Goal: Task Accomplishment & Management: Manage account settings

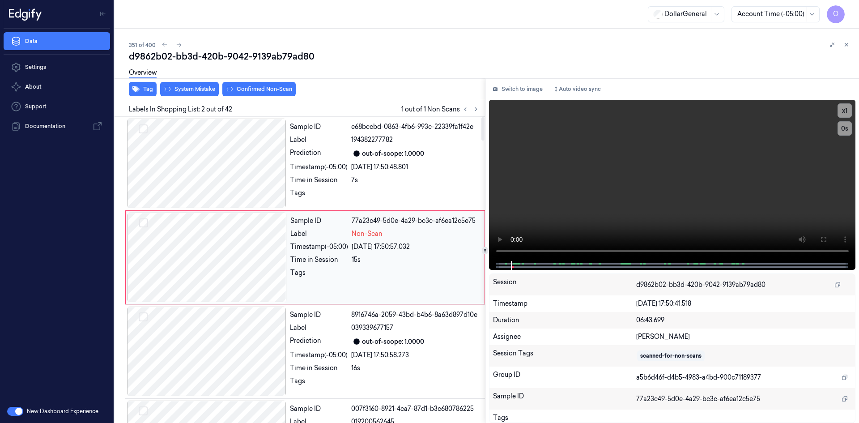
click at [367, 246] on div "[DATE] 17:50:57.032" at bounding box center [415, 246] width 127 height 9
click at [396, 164] on div "[DATE] 17:50:48.801" at bounding box center [415, 166] width 128 height 9
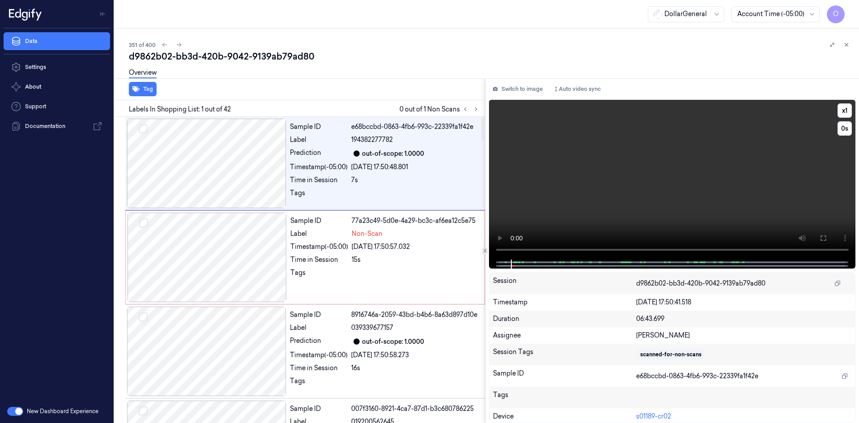
click at [537, 156] on video at bounding box center [672, 180] width 367 height 160
click at [378, 259] on div "15s" at bounding box center [415, 259] width 127 height 9
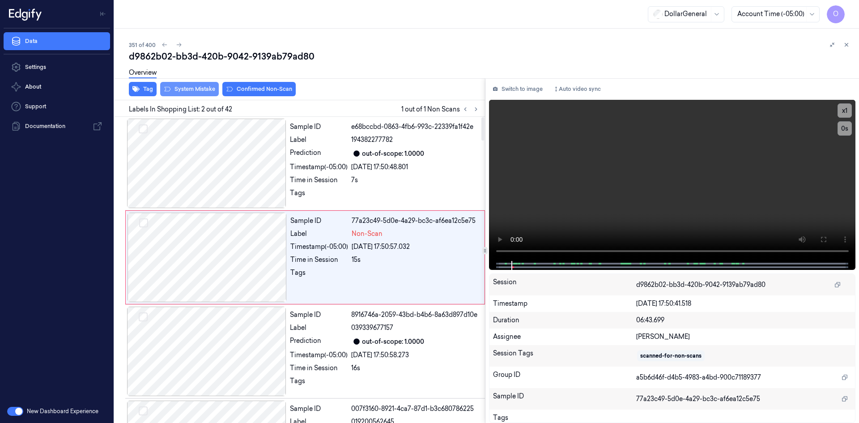
click at [198, 90] on button "System Mistake" at bounding box center [189, 89] width 59 height 14
click at [421, 56] on div "d9862b02-bb3d-420b-9042-9139ab79ad80" at bounding box center [490, 56] width 723 height 13
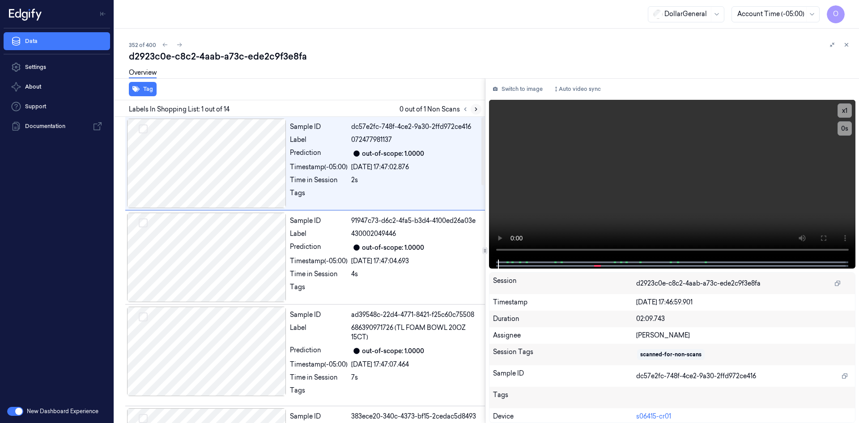
click at [475, 109] on icon at bounding box center [476, 109] width 6 height 6
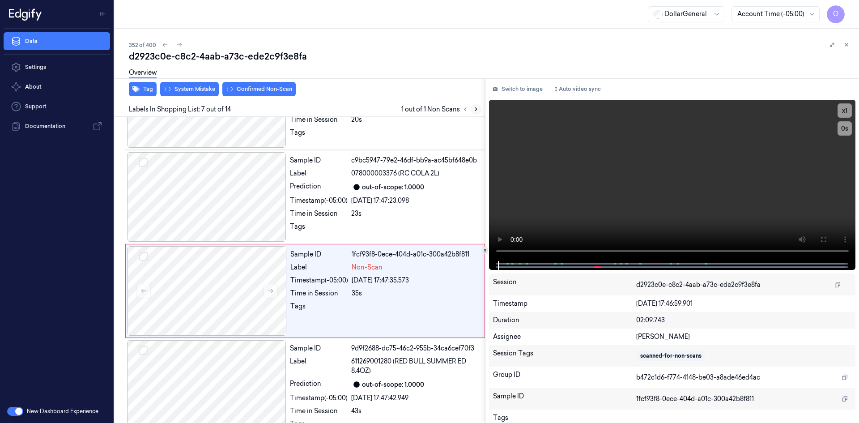
scroll to position [472, 0]
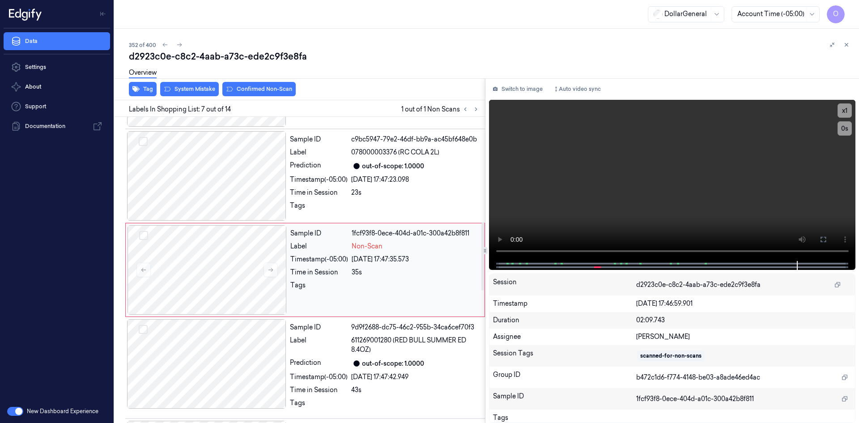
click at [385, 242] on div "Non-Scan" at bounding box center [415, 246] width 127 height 9
click at [427, 263] on div "[DATE] 17:47:35.573" at bounding box center [415, 258] width 127 height 9
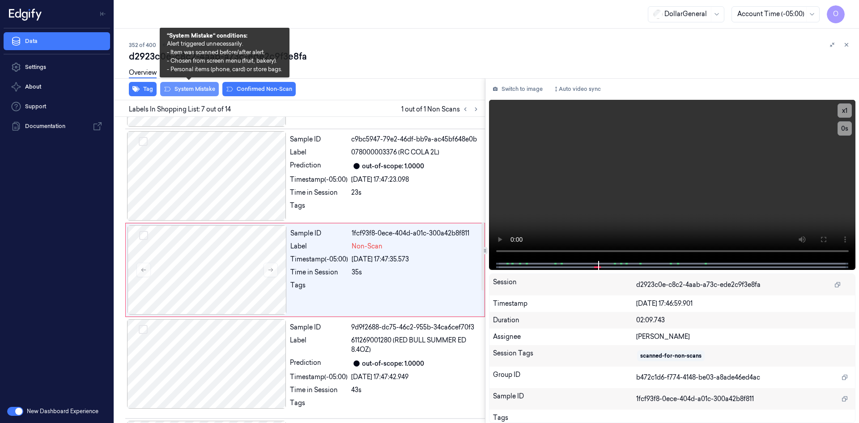
click at [202, 87] on button "System Mistake" at bounding box center [189, 89] width 59 height 14
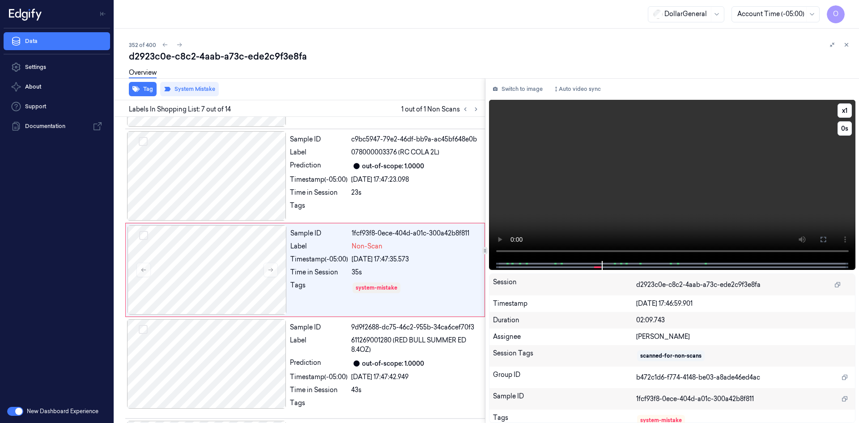
click at [696, 215] on video at bounding box center [672, 180] width 367 height 161
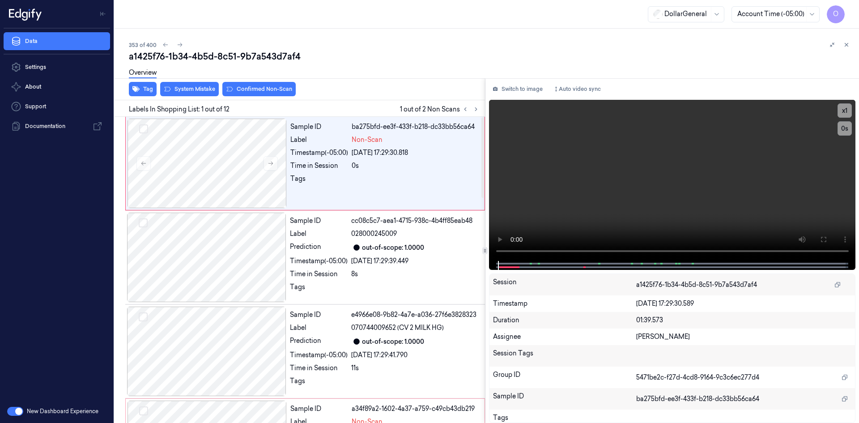
click at [141, 85] on div "Overview" at bounding box center [143, 74] width 28 height 23
click at [155, 89] on button "Tag" at bounding box center [143, 89] width 28 height 14
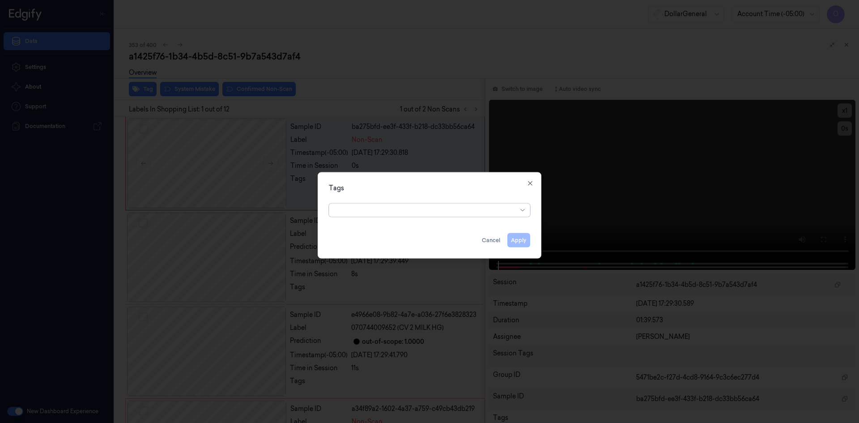
click at [394, 214] on div at bounding box center [426, 209] width 182 height 9
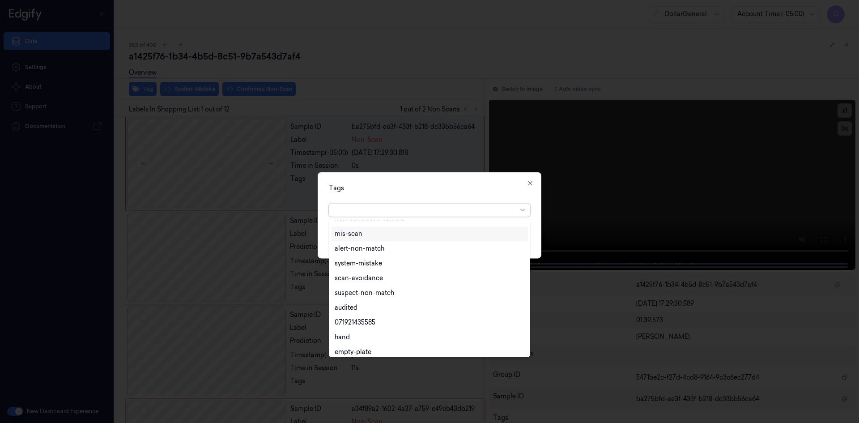
scroll to position [161, 0]
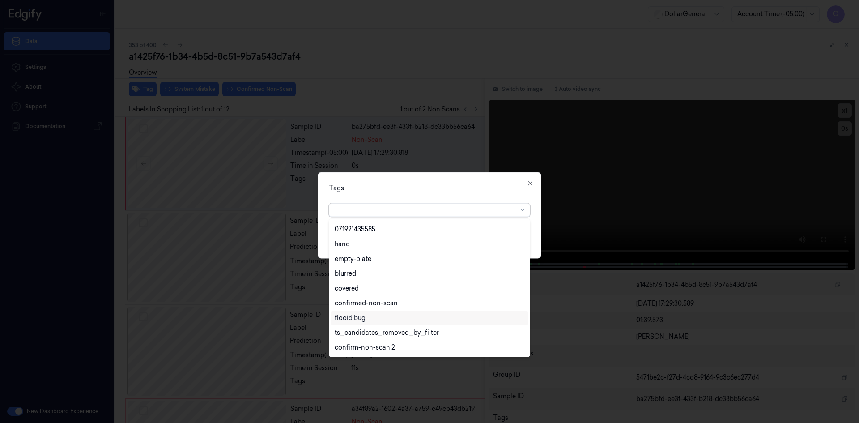
click at [360, 315] on div "flooid bug" at bounding box center [350, 317] width 31 height 9
click at [440, 195] on div "Tags option flooid bug , selected. 22 results available. Use Up and Down to cho…" at bounding box center [430, 215] width 224 height 86
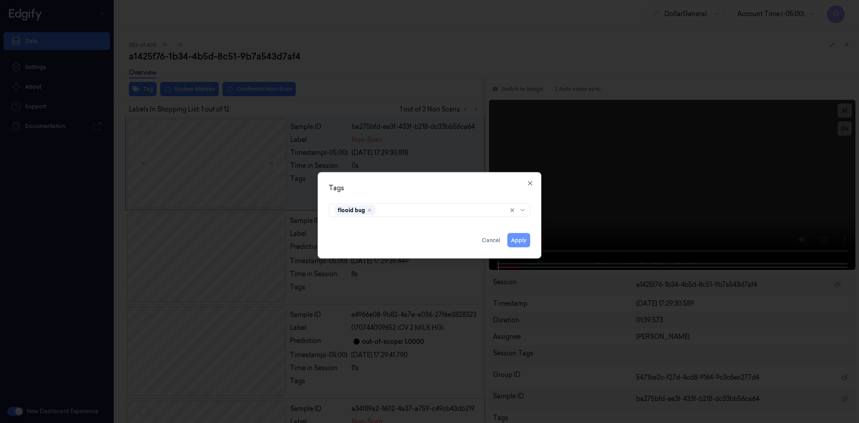
click at [515, 236] on button "Apply" at bounding box center [518, 240] width 23 height 14
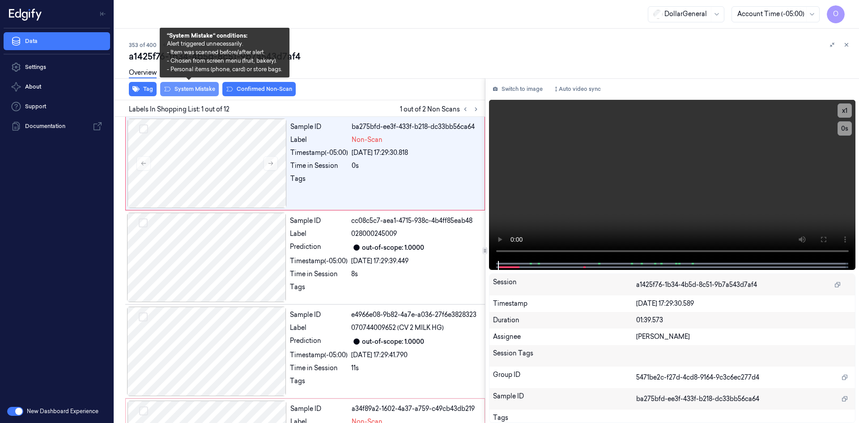
click at [189, 88] on button "System Mistake" at bounding box center [189, 89] width 59 height 14
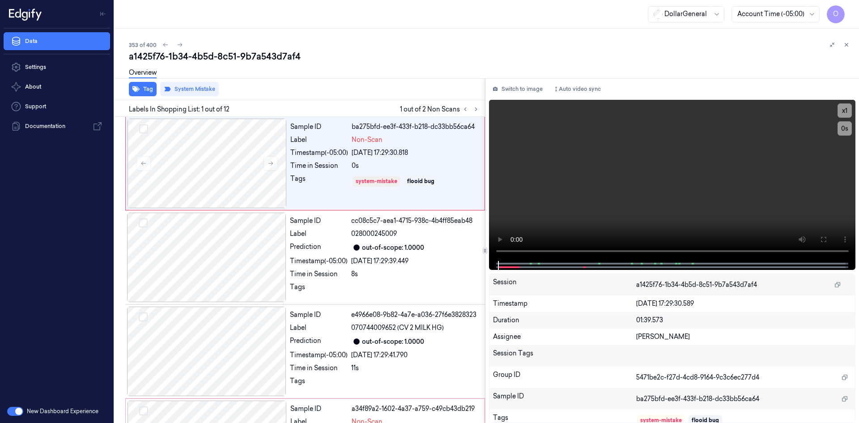
click at [475, 115] on div "Labels In Shopping List: 1 out of 12 1 out of 2 Non Scans" at bounding box center [298, 108] width 374 height 17
click at [475, 112] on button at bounding box center [476, 109] width 11 height 11
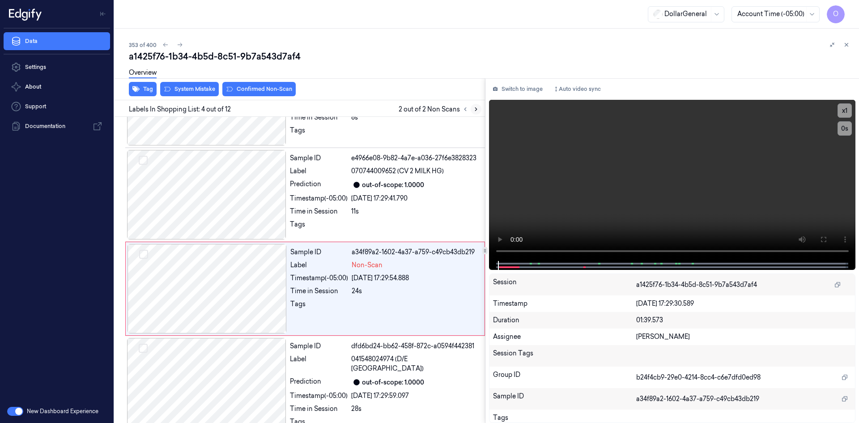
scroll to position [175, 0]
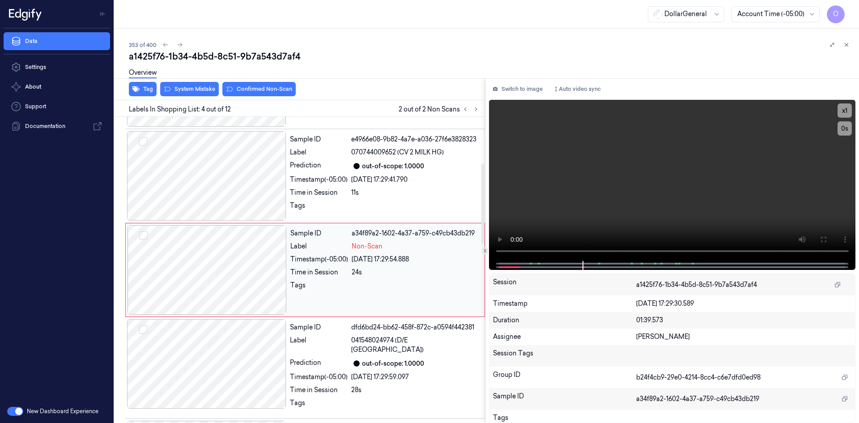
click at [399, 274] on div "24s" at bounding box center [415, 271] width 127 height 9
click at [594, 209] on video at bounding box center [672, 180] width 367 height 161
click at [593, 208] on video at bounding box center [672, 180] width 367 height 161
click at [418, 249] on div "Non-Scan" at bounding box center [415, 246] width 127 height 9
click at [407, 182] on div "[DATE] 17:29:41.790" at bounding box center [415, 179] width 128 height 9
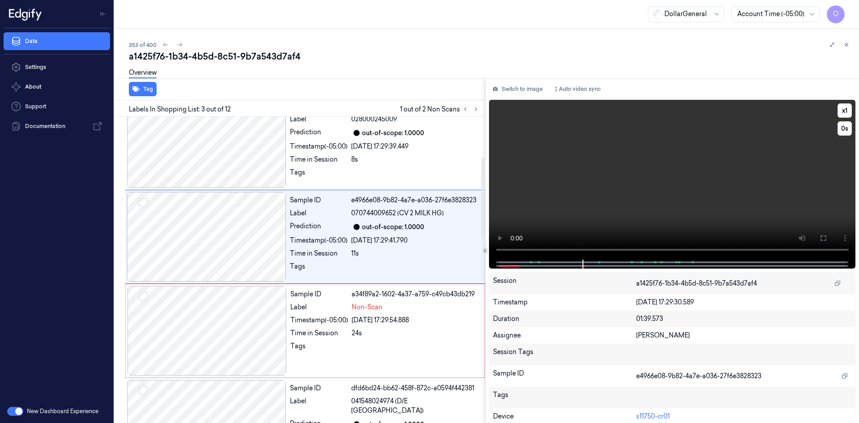
scroll to position [81, 0]
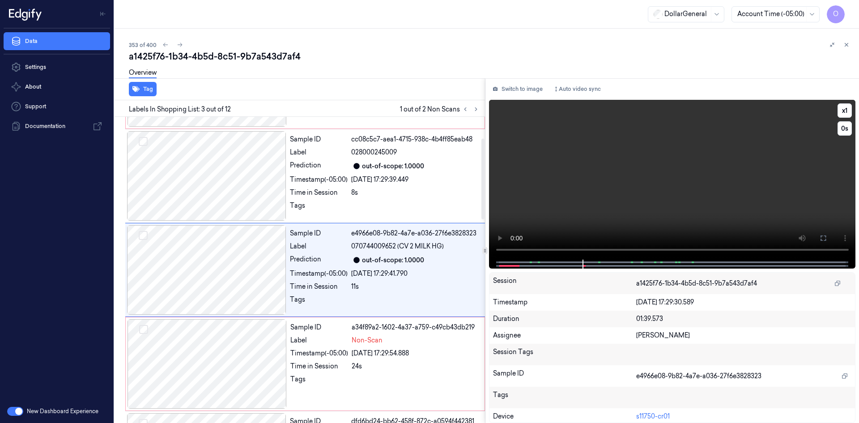
click at [605, 189] on video at bounding box center [672, 180] width 367 height 160
click at [845, 106] on button "x 1" at bounding box center [844, 110] width 14 height 14
click at [845, 106] on button "x 2" at bounding box center [844, 110] width 14 height 14
click at [679, 153] on video at bounding box center [672, 180] width 367 height 160
click at [377, 370] on div "24s" at bounding box center [415, 365] width 127 height 9
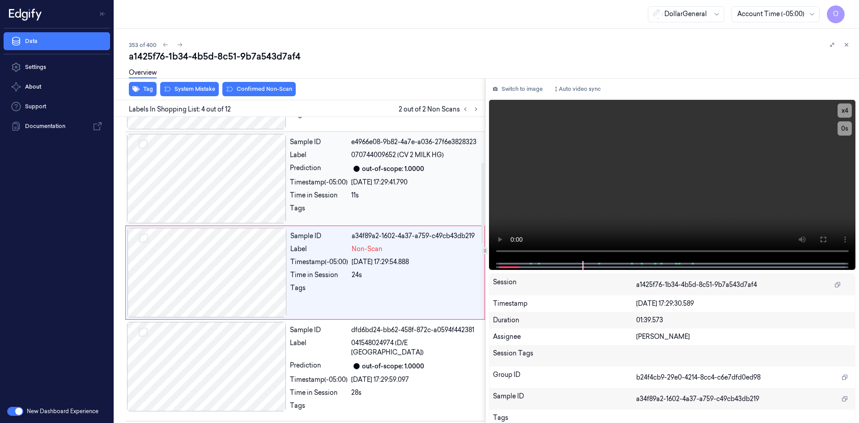
scroll to position [175, 0]
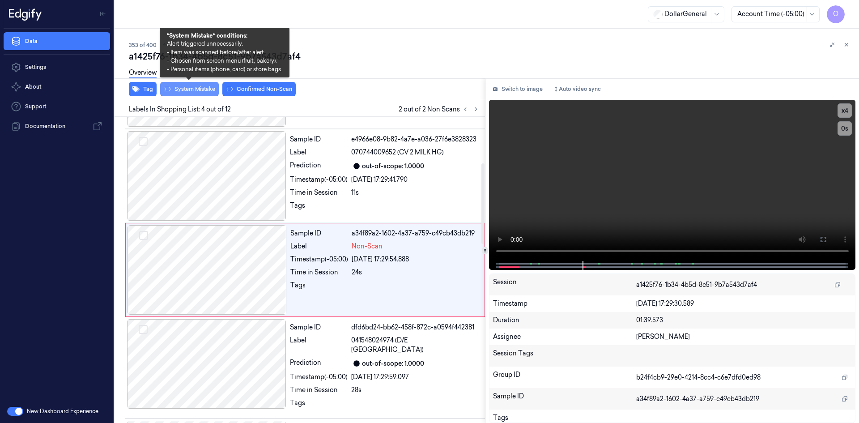
click at [210, 94] on button "System Mistake" at bounding box center [189, 89] width 59 height 14
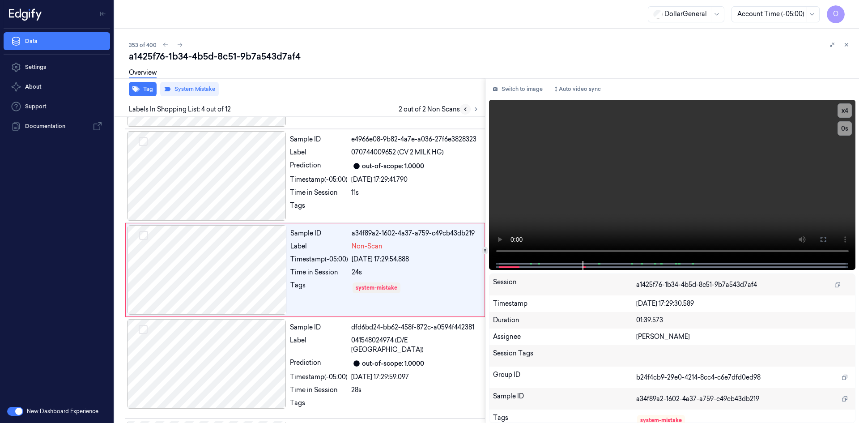
click at [461, 109] on button at bounding box center [465, 109] width 11 height 11
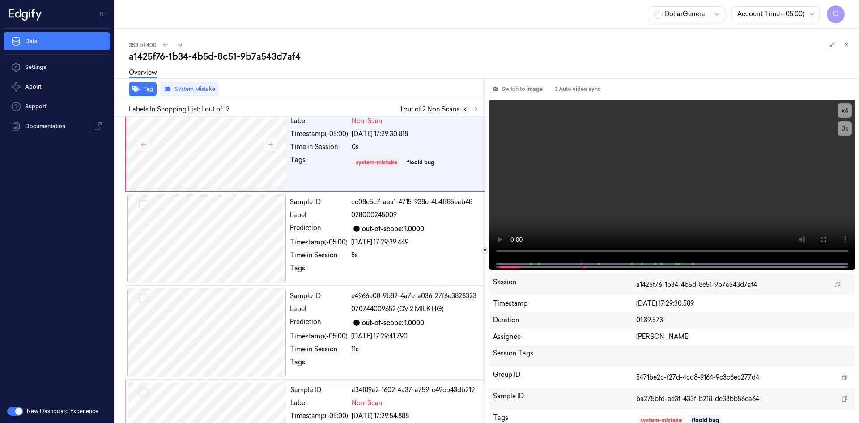
scroll to position [0, 0]
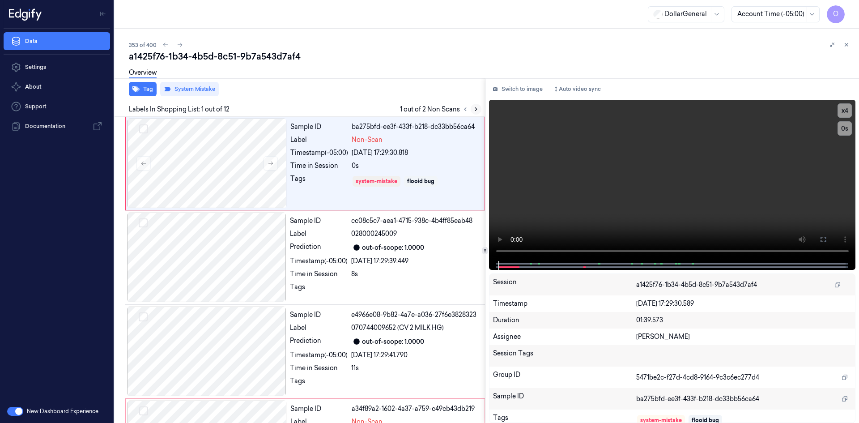
click at [475, 113] on button at bounding box center [476, 109] width 11 height 11
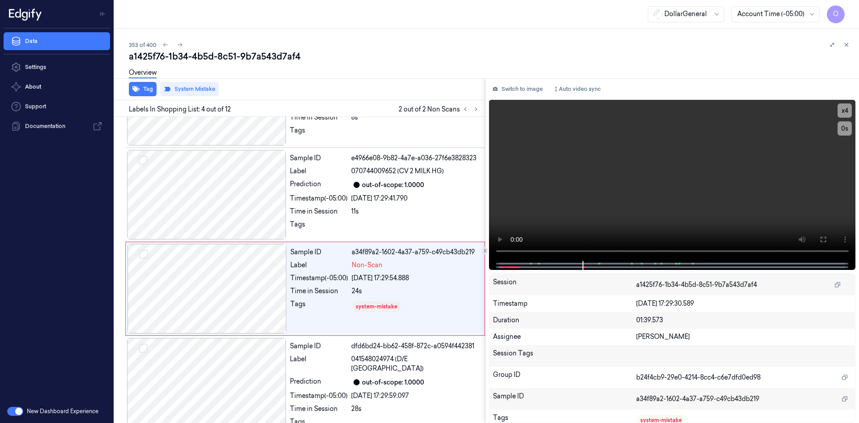
scroll to position [175, 0]
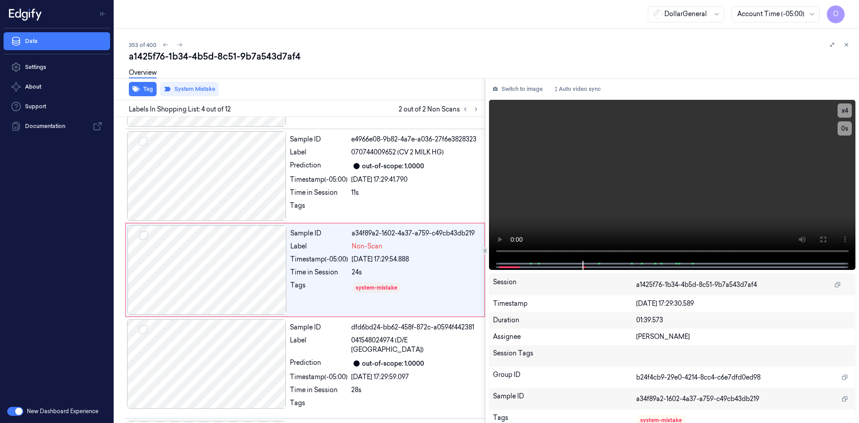
click at [478, 71] on div "Overview" at bounding box center [490, 74] width 723 height 23
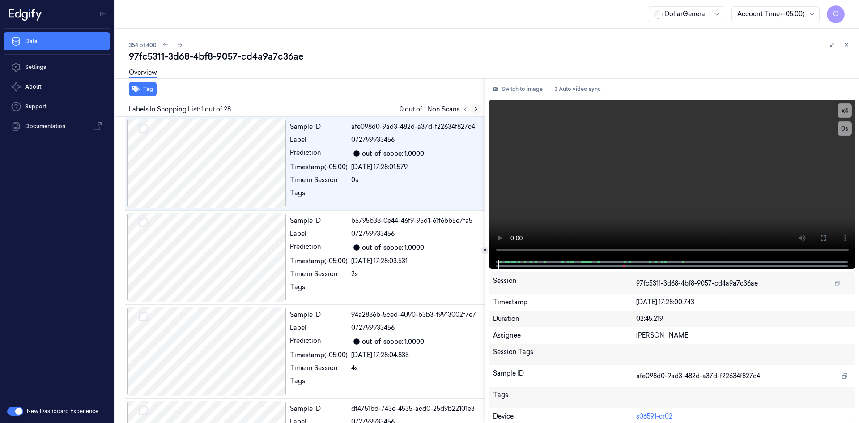
click at [479, 112] on button at bounding box center [476, 109] width 11 height 11
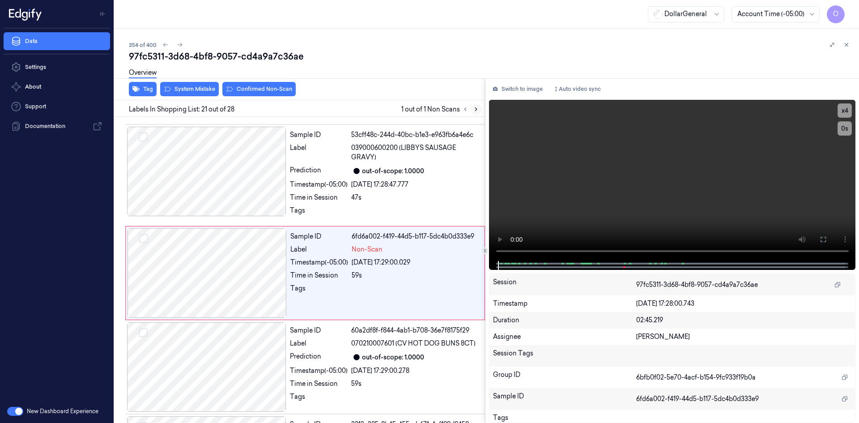
scroll to position [1825, 0]
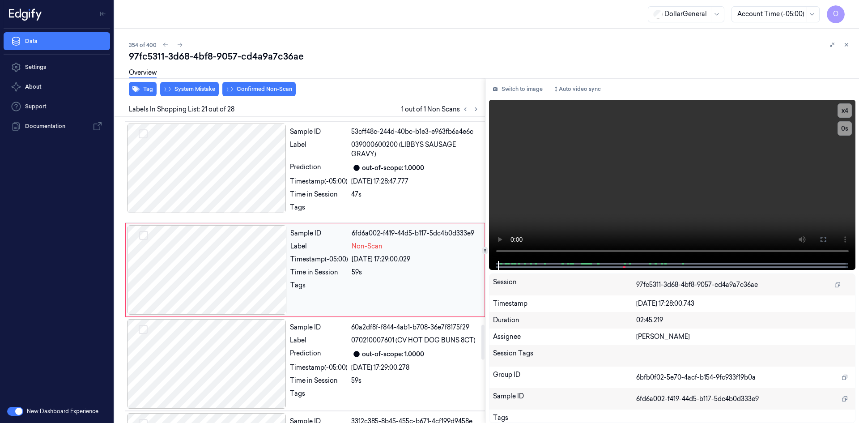
click at [404, 251] on div "Sample ID 6fd6a002-f419-44d5-b117-5dc4b0d333e9 Label Non-Scan Timestamp (-05:00…" at bounding box center [385, 269] width 196 height 89
